Goal: Task Accomplishment & Management: Complete application form

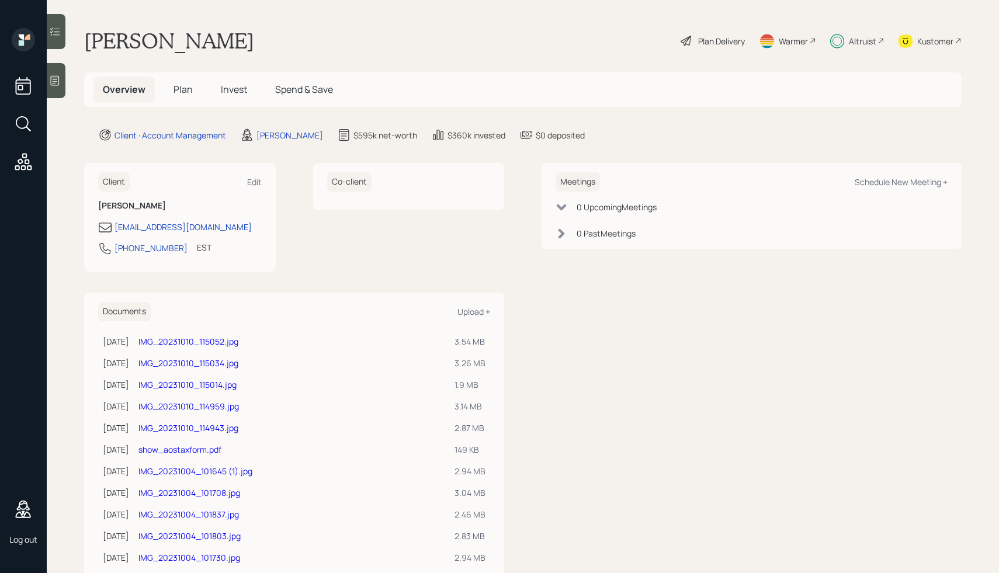
click at [710, 40] on div "Plan Delivery" at bounding box center [721, 41] width 47 height 12
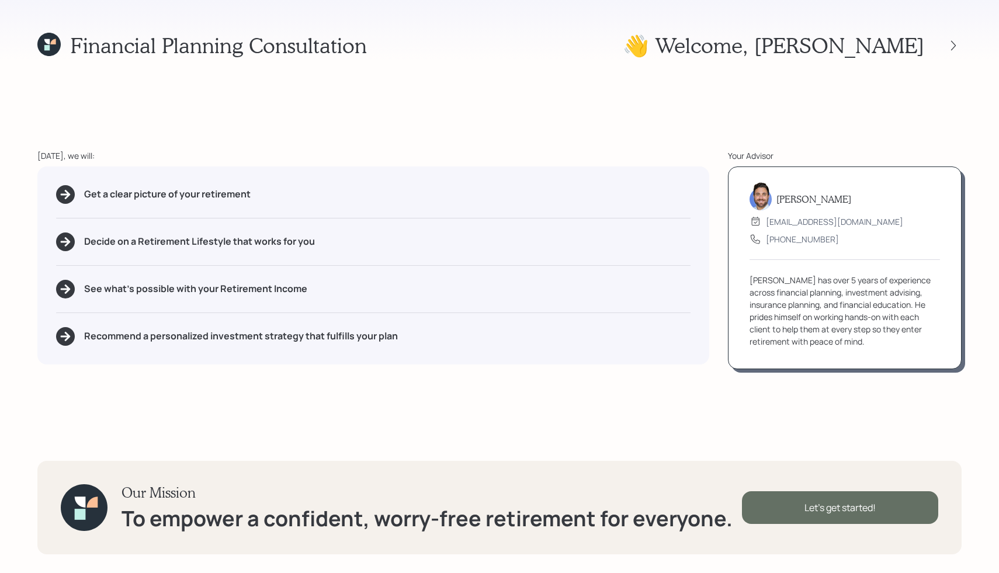
click at [782, 496] on div "Let's get started!" at bounding box center [840, 507] width 196 height 33
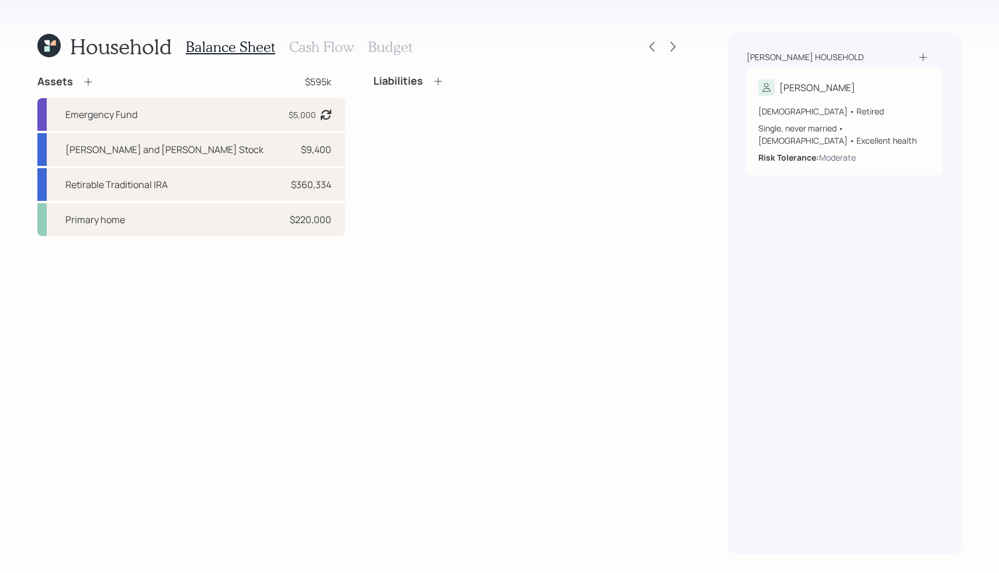
click at [323, 48] on h3 "Cash Flow" at bounding box center [321, 47] width 65 height 17
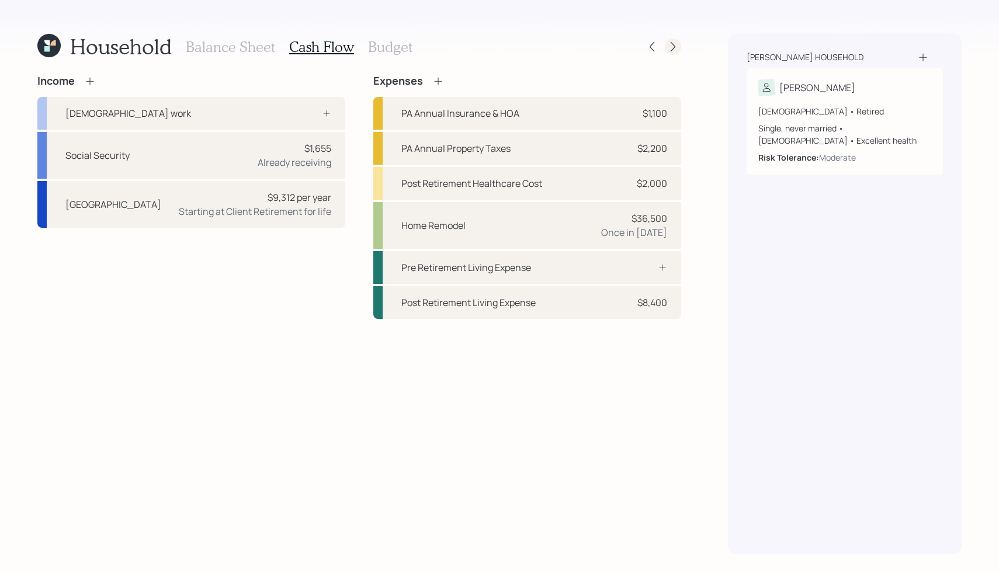
click at [668, 46] on icon at bounding box center [673, 47] width 12 height 12
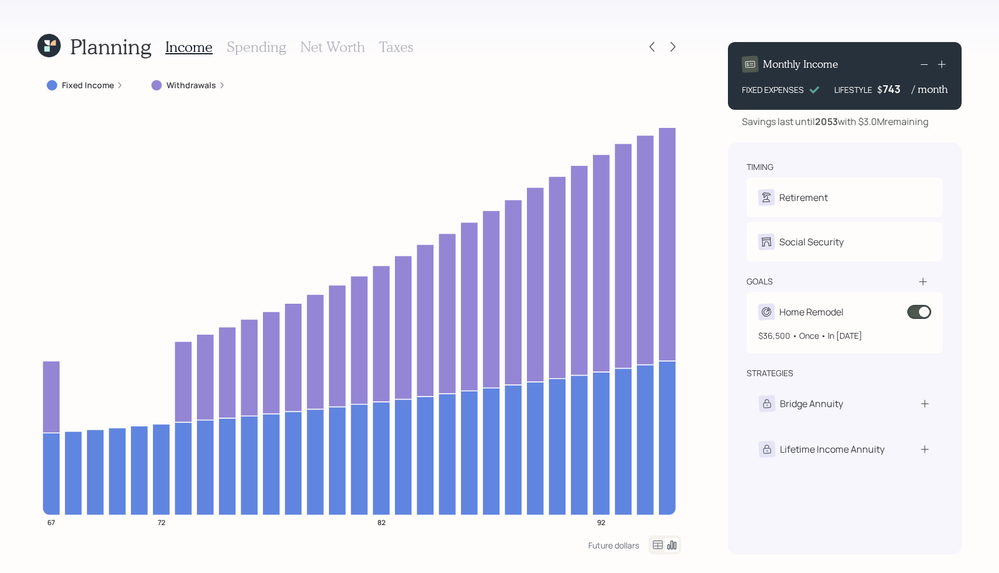
click at [923, 310] on span at bounding box center [919, 312] width 24 height 14
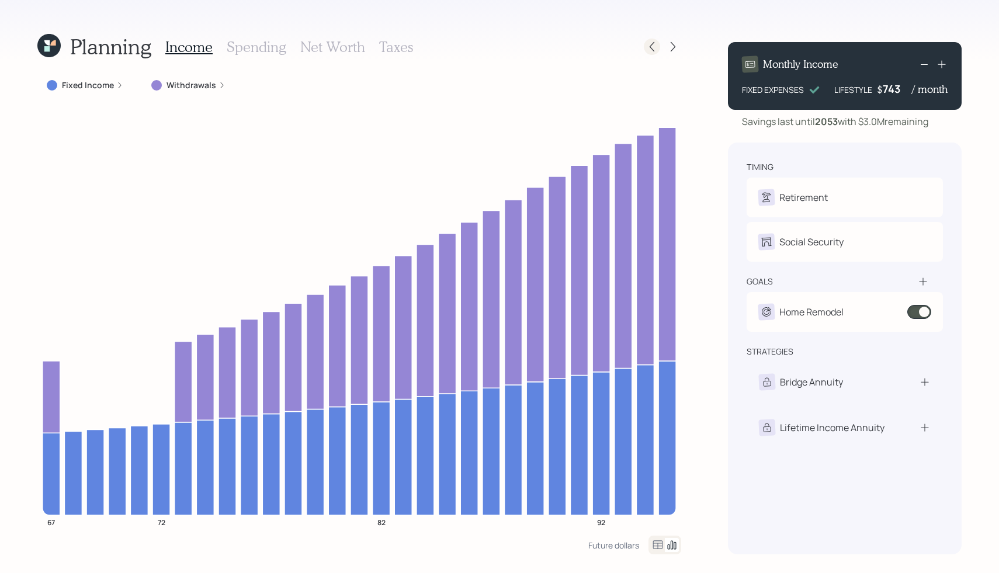
click at [651, 47] on icon at bounding box center [652, 47] width 12 height 12
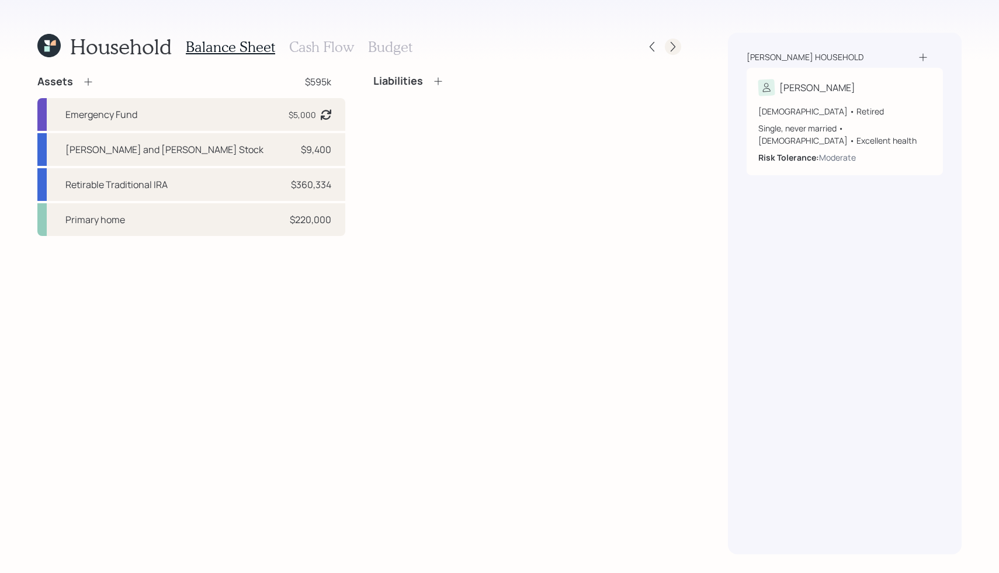
click at [673, 50] on icon at bounding box center [673, 47] width 12 height 12
